Goal: Find specific page/section: Find specific page/section

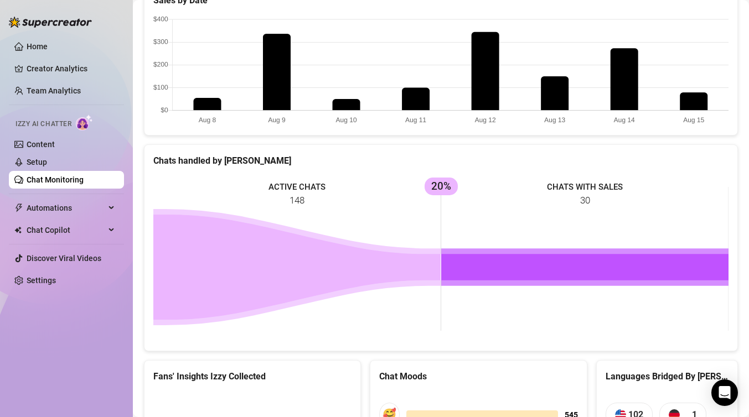
scroll to position [531, 0]
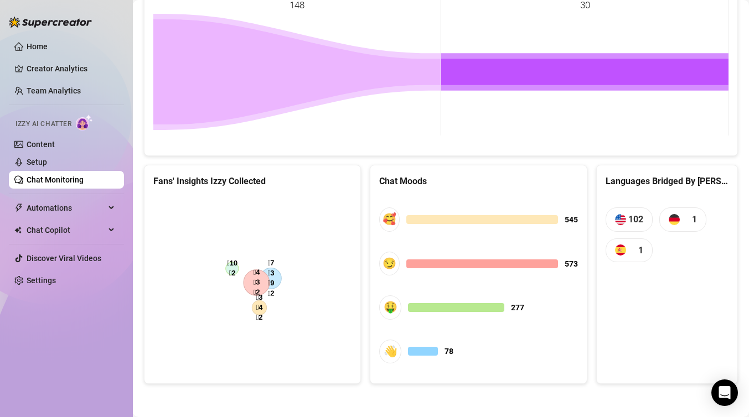
click at [297, 247] on canvas at bounding box center [252, 280] width 198 height 166
click at [47, 166] on link "Setup" at bounding box center [37, 162] width 20 height 9
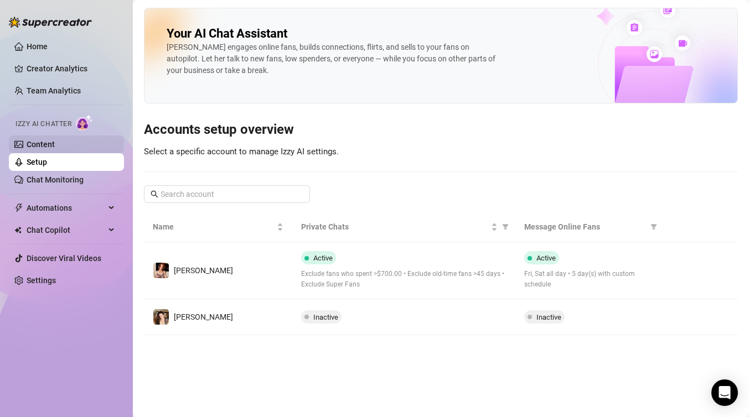
click at [55, 148] on link "Content" at bounding box center [41, 144] width 28 height 9
